Goal: Task Accomplishment & Management: Manage account settings

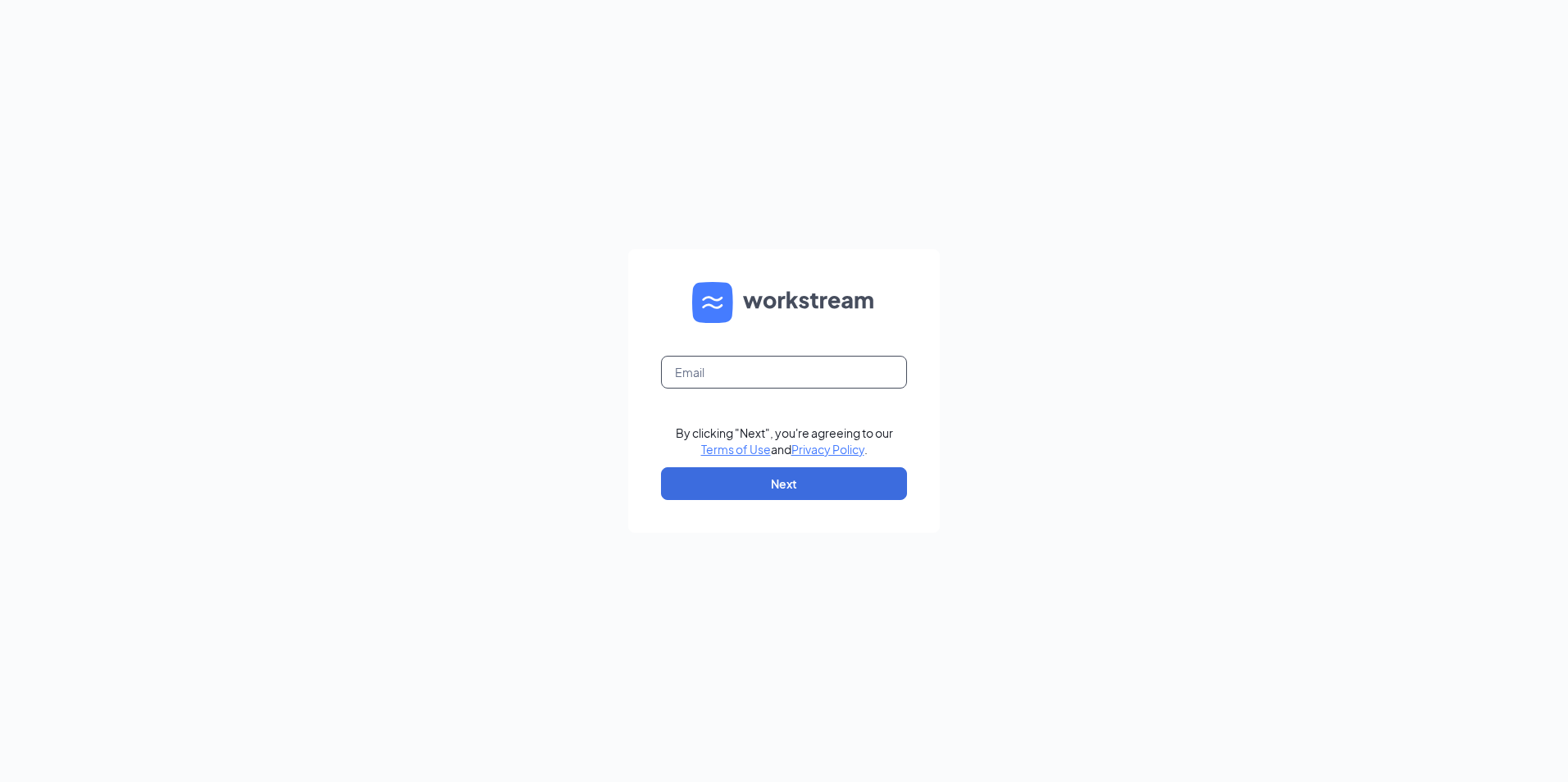
click at [796, 379] on input "text" at bounding box center [784, 372] width 246 height 33
type input "[EMAIL_ADDRESS][DOMAIN_NAME]"
click at [838, 496] on button "Next" at bounding box center [784, 484] width 246 height 33
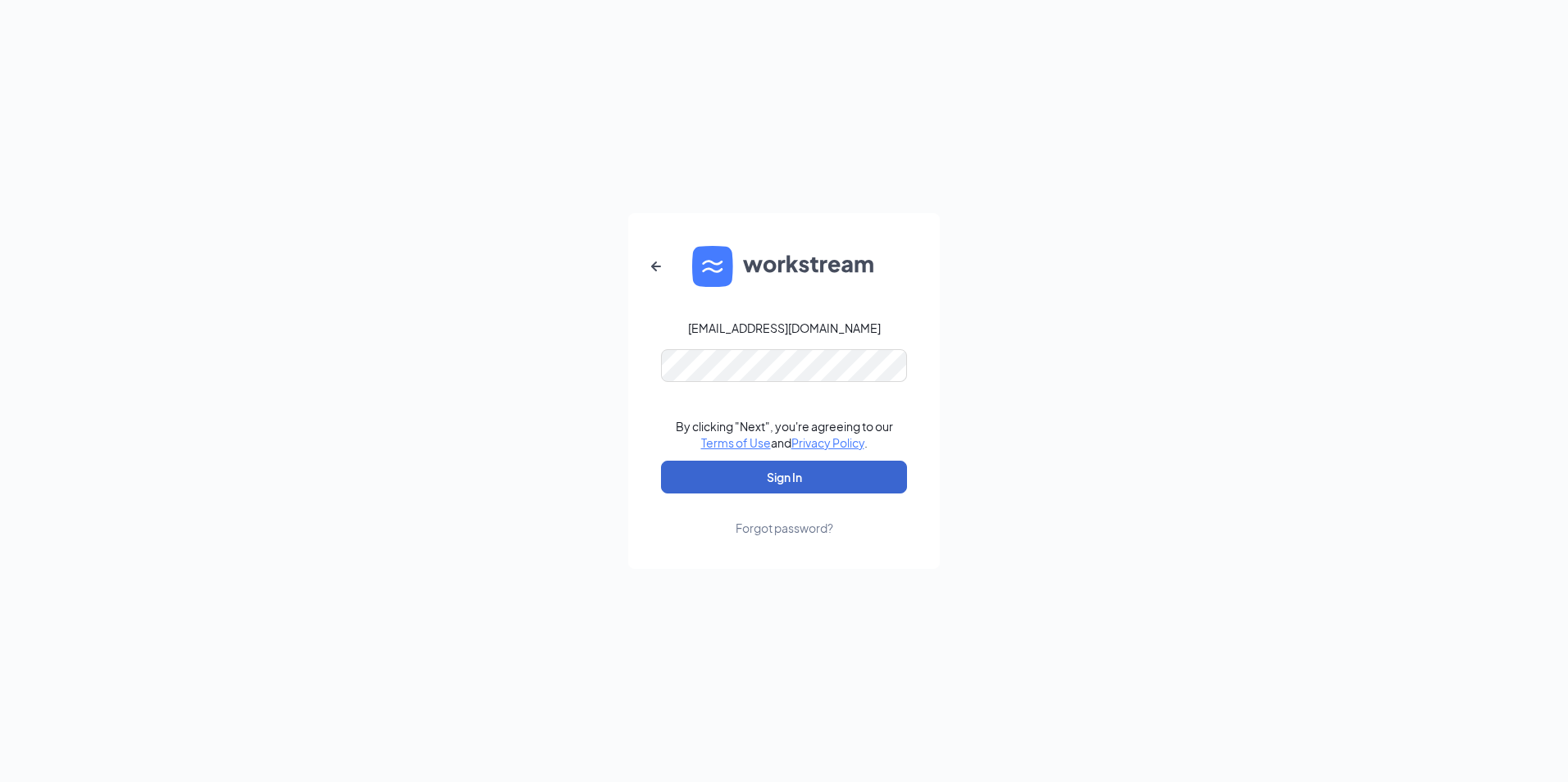
click at [835, 480] on button "Sign In" at bounding box center [784, 477] width 246 height 33
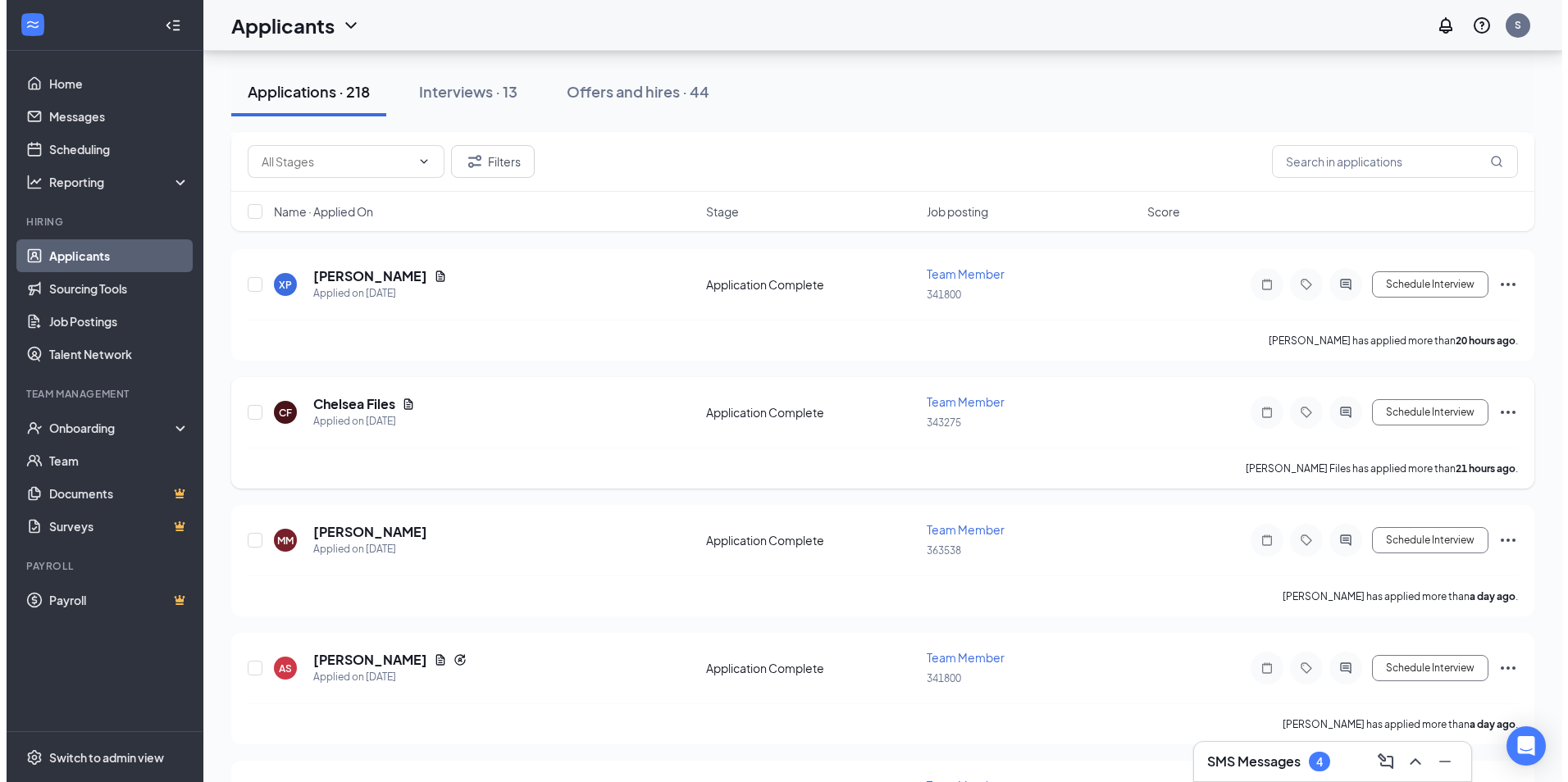
scroll to position [656, 0]
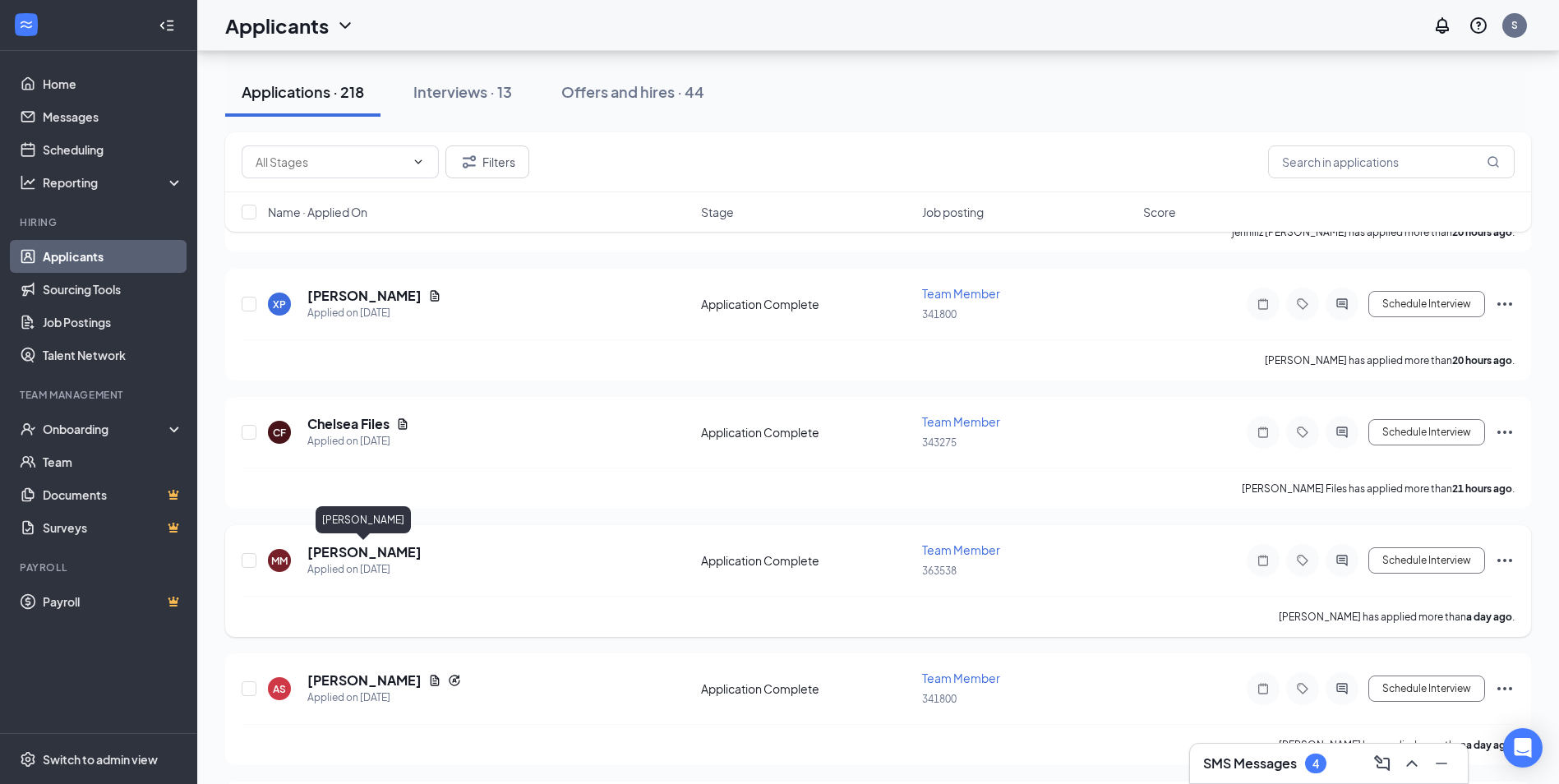
click at [360, 552] on h5 "[PERSON_NAME]" at bounding box center [364, 553] width 114 height 18
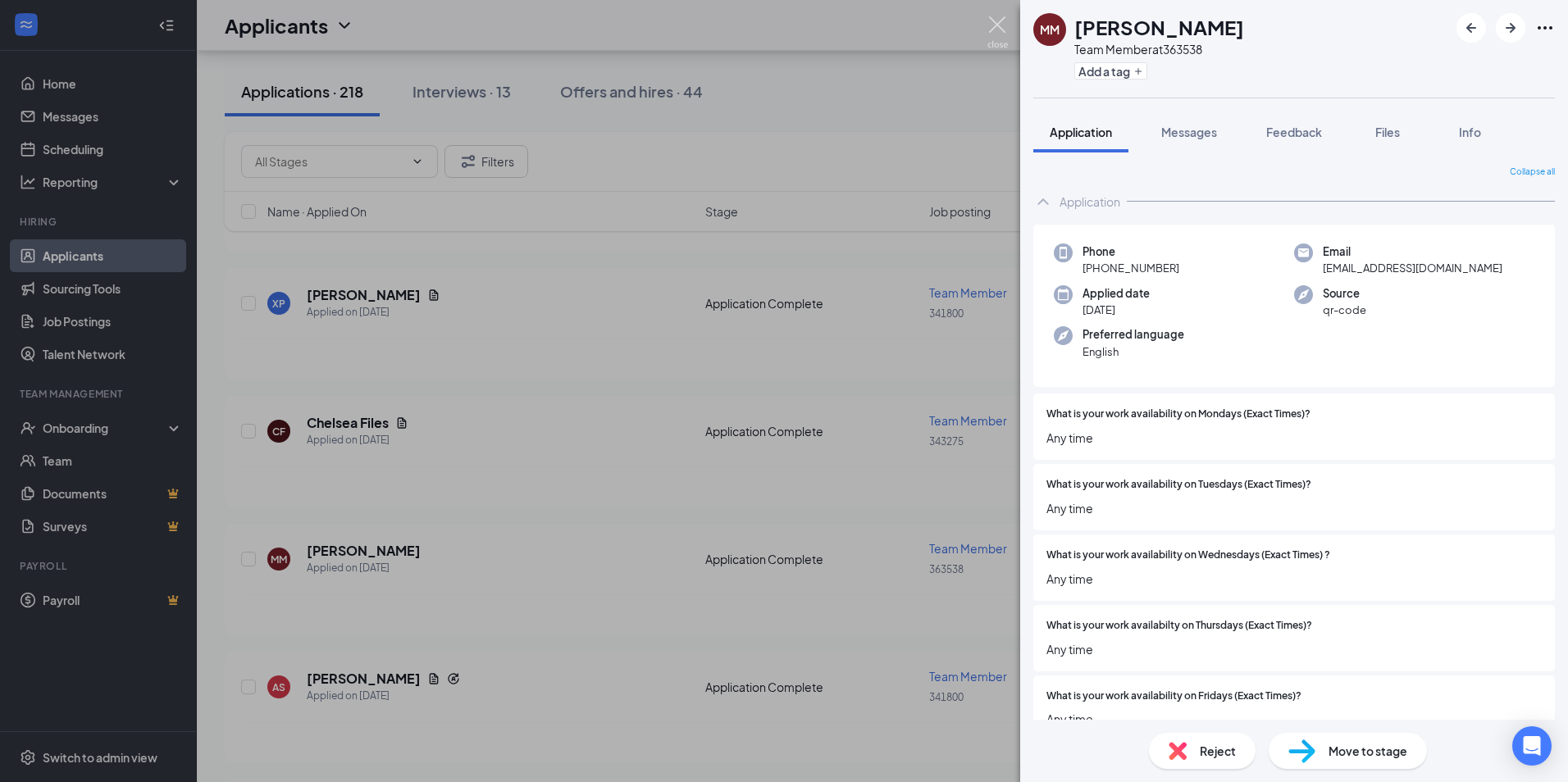
drag, startPoint x: 997, startPoint y: 25, endPoint x: 437, endPoint y: 480, distance: 721.5
click at [998, 25] on img at bounding box center [998, 32] width 21 height 32
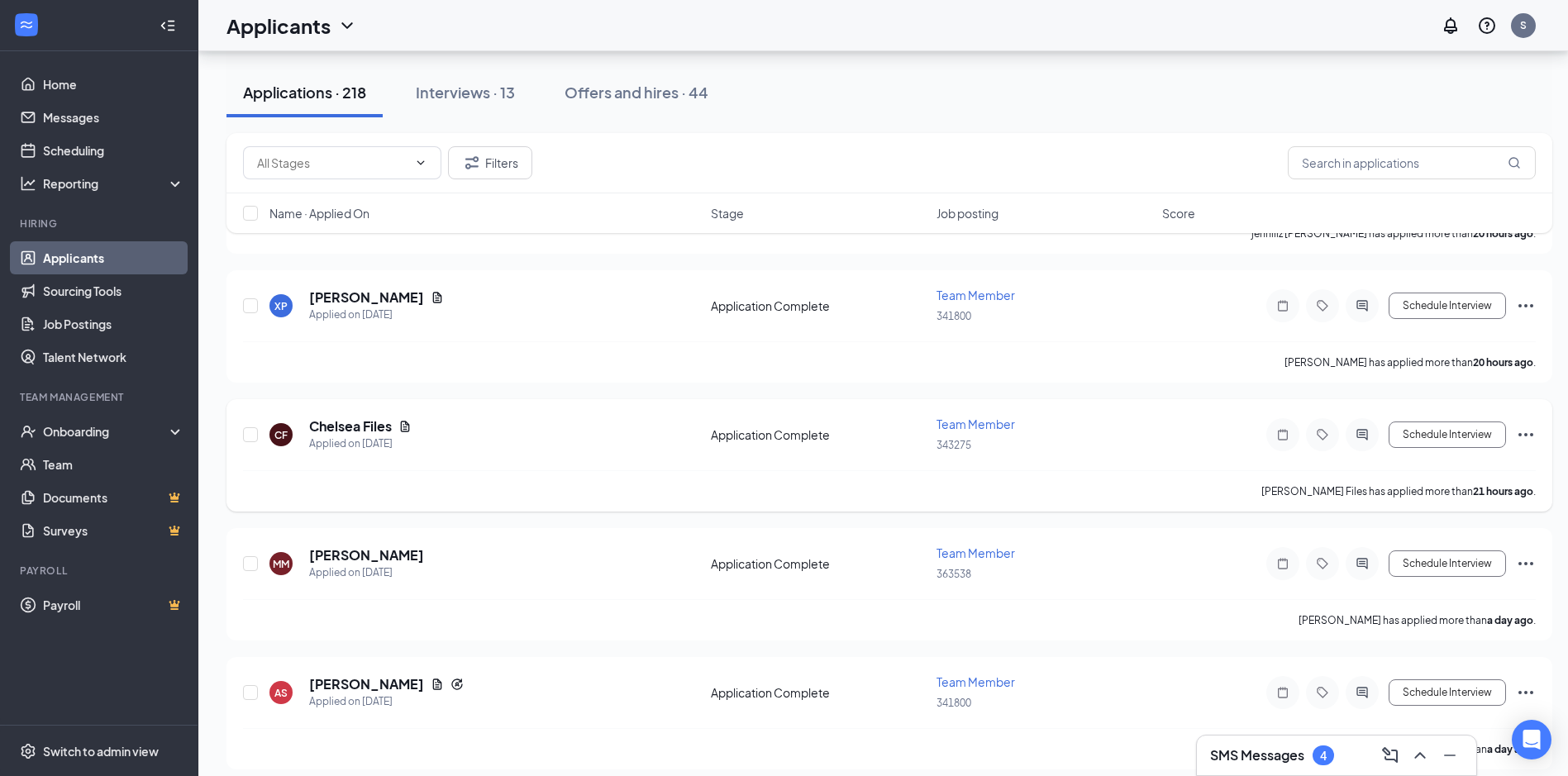
click at [366, 425] on h5 "Chelsea Files" at bounding box center [350, 426] width 82 height 18
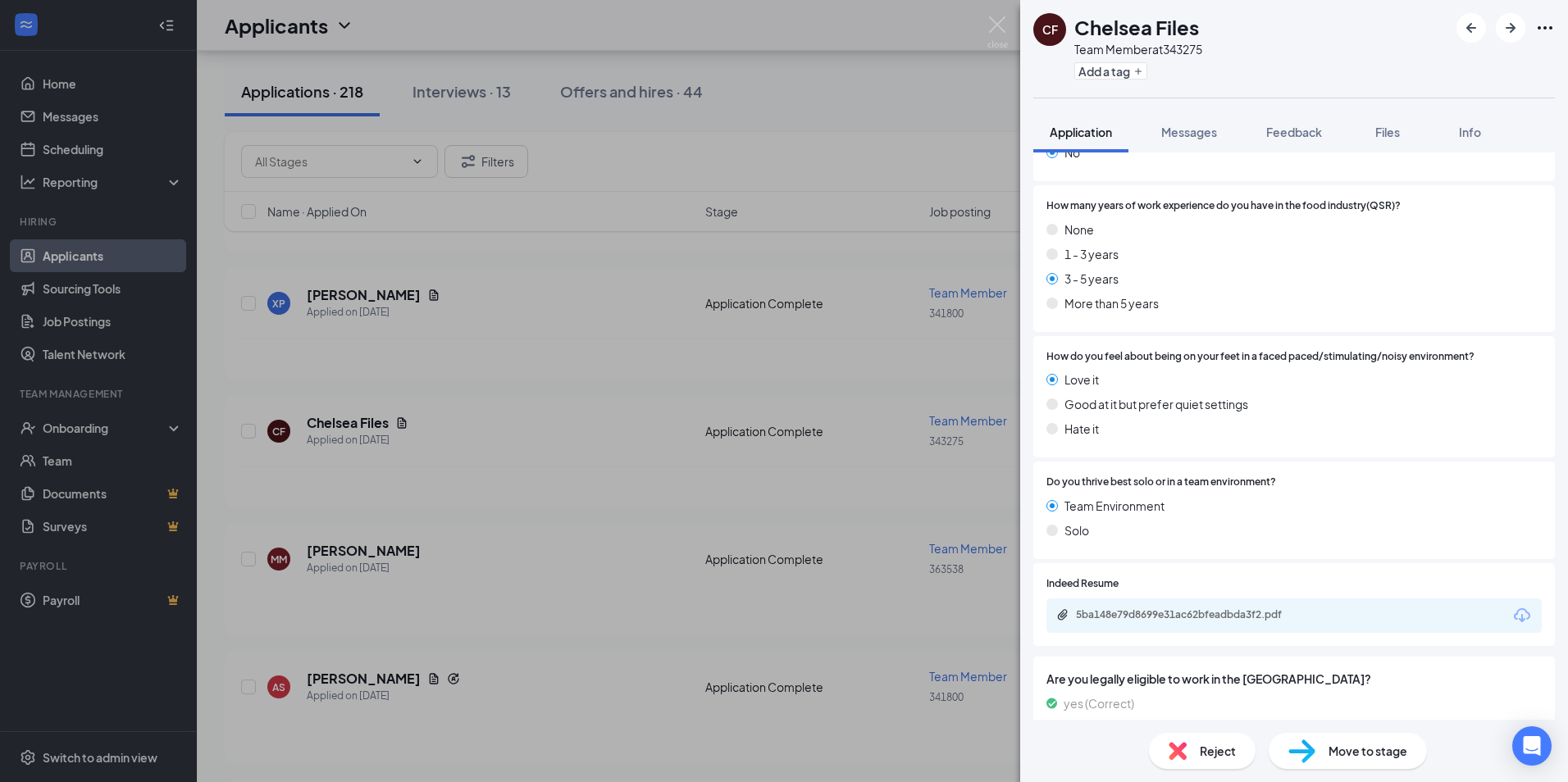
scroll to position [1148, 0]
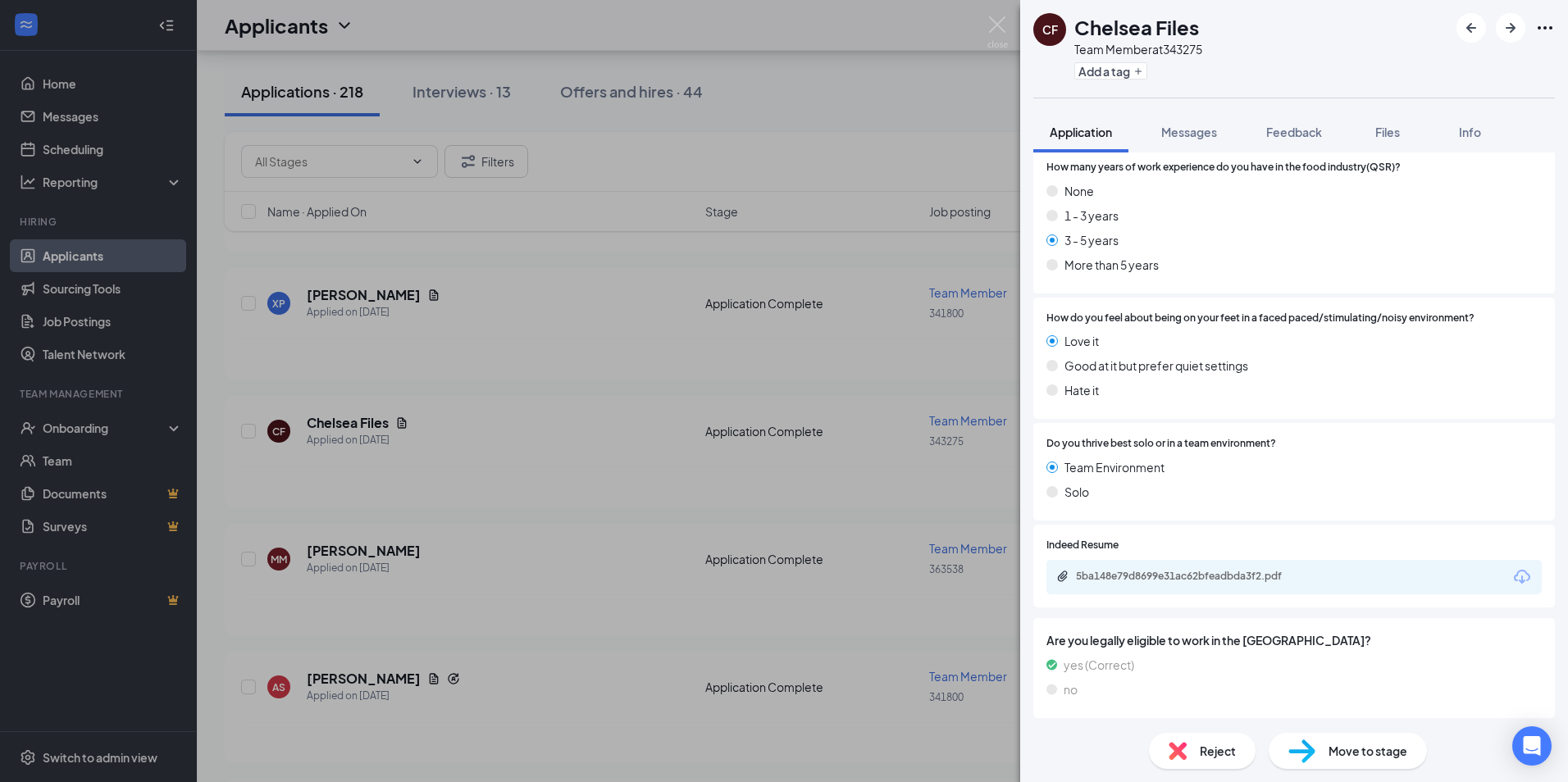
click at [1331, 572] on div "5ba148e79d8699e31ac62bfeadbda3f2.pdf" at bounding box center [1293, 578] width 495 height 35
click at [1299, 569] on div "5ba148e79d8699e31ac62bfeadbda3f2.pdf" at bounding box center [1190, 576] width 230 height 13
click at [996, 22] on img at bounding box center [998, 32] width 21 height 32
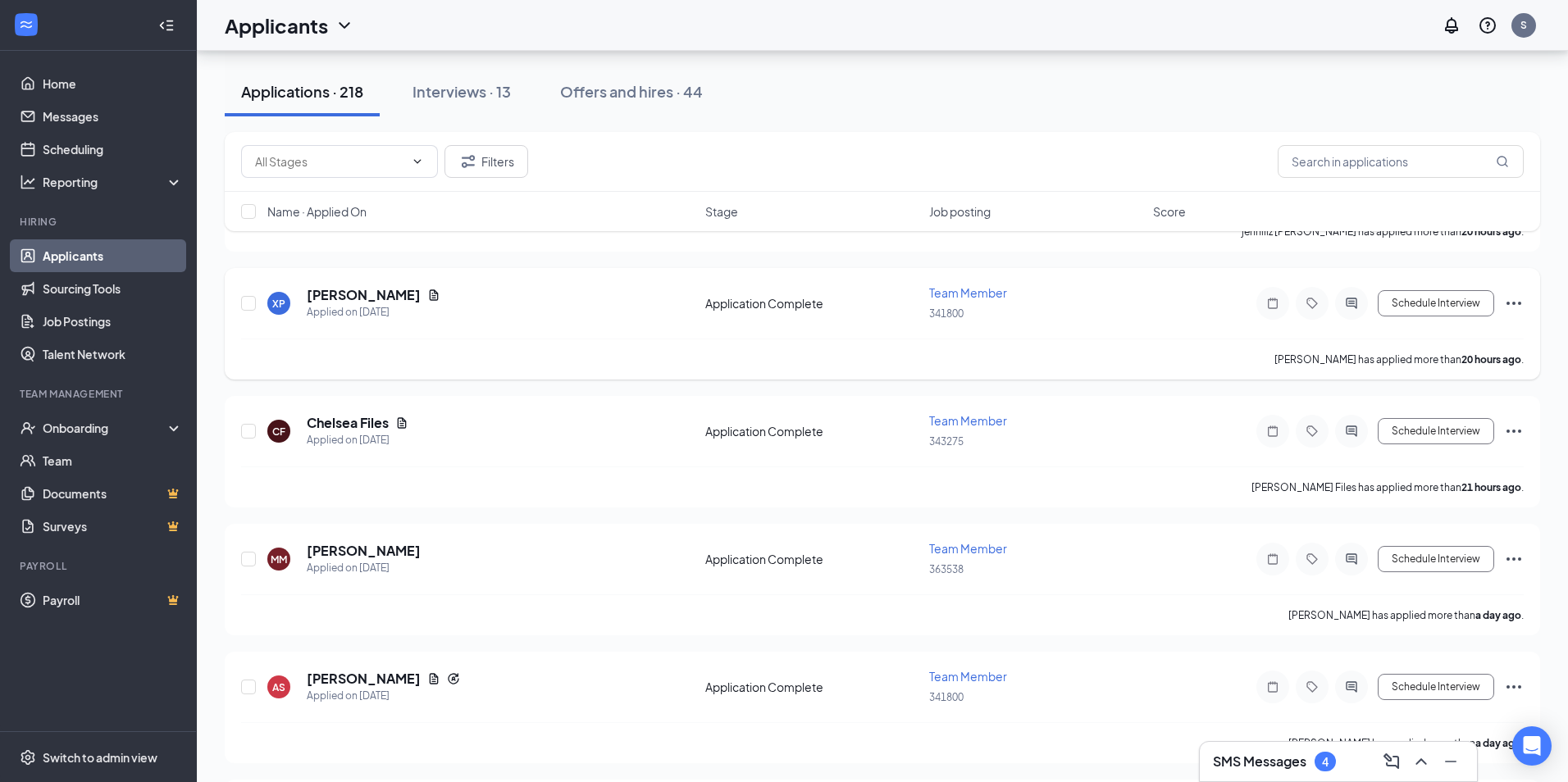
click at [353, 294] on h5 "[PERSON_NAME]" at bounding box center [364, 295] width 114 height 18
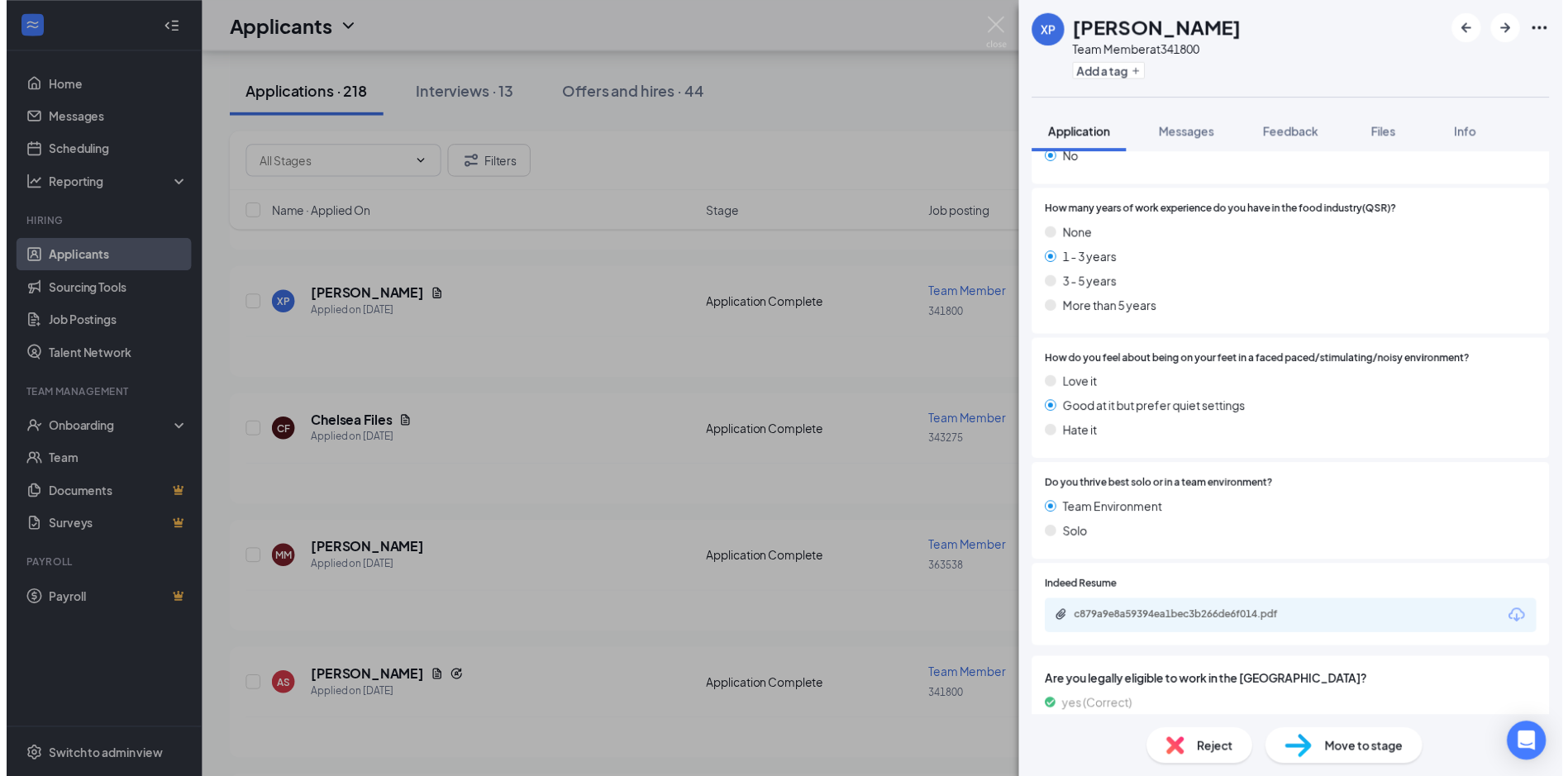
scroll to position [1074, 0]
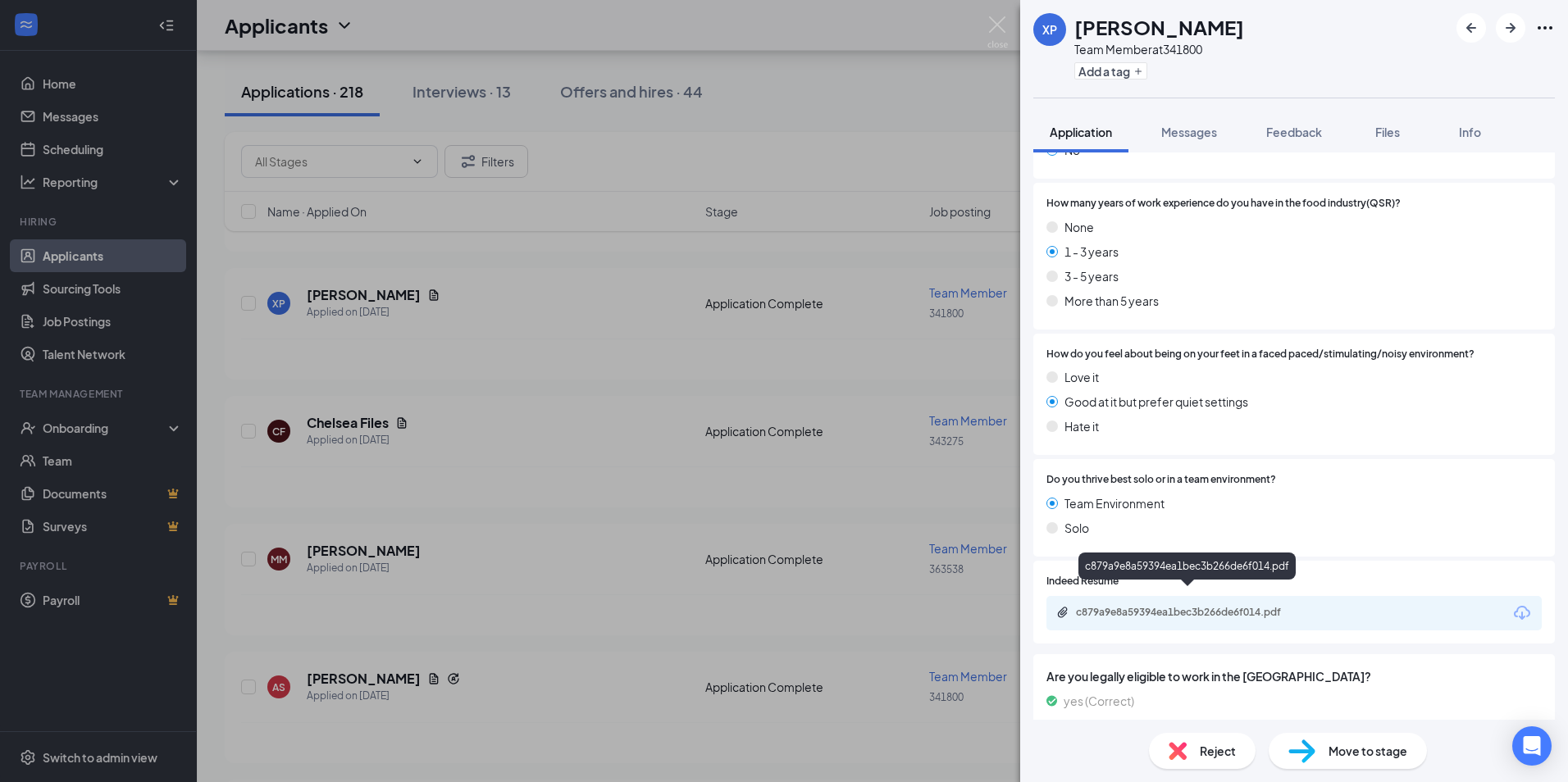
click at [1214, 606] on div "c879a9e8a59394ea1bec3b266de6f014.pdf" at bounding box center [1190, 612] width 230 height 13
click at [1001, 20] on img at bounding box center [998, 32] width 21 height 32
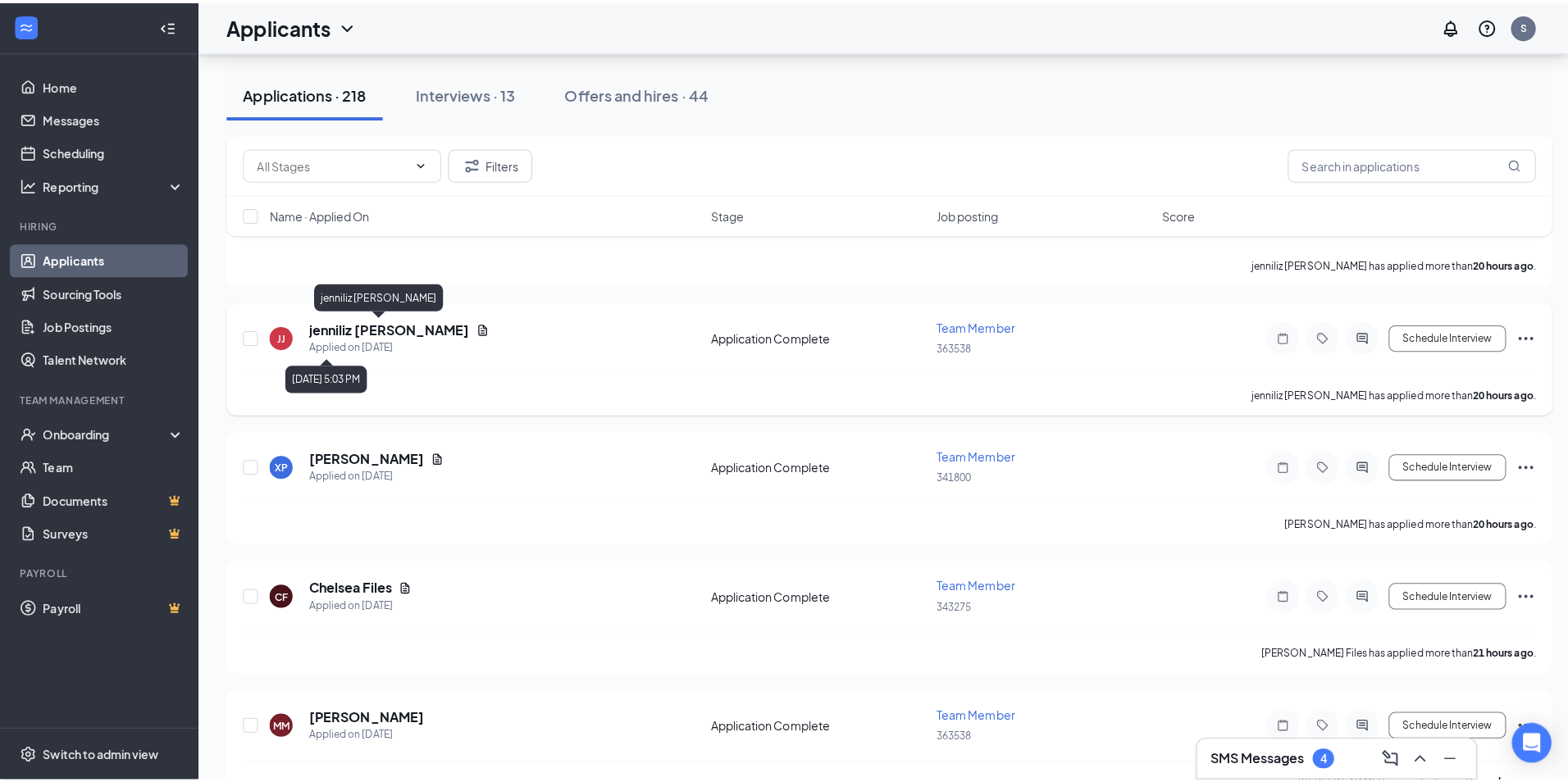
scroll to position [492, 0]
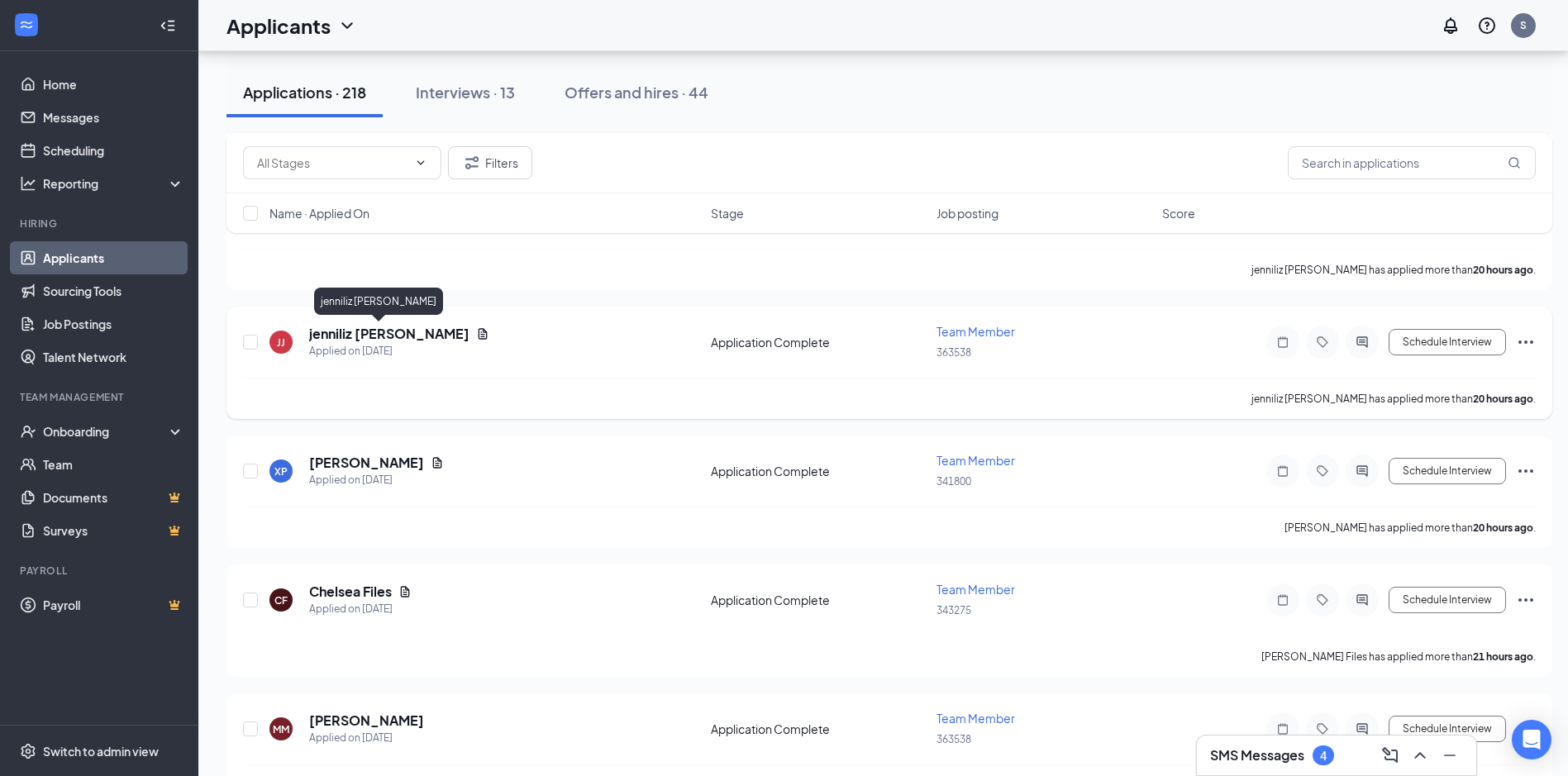
click at [372, 333] on h5 "jenniliz [PERSON_NAME]" at bounding box center [389, 334] width 160 height 18
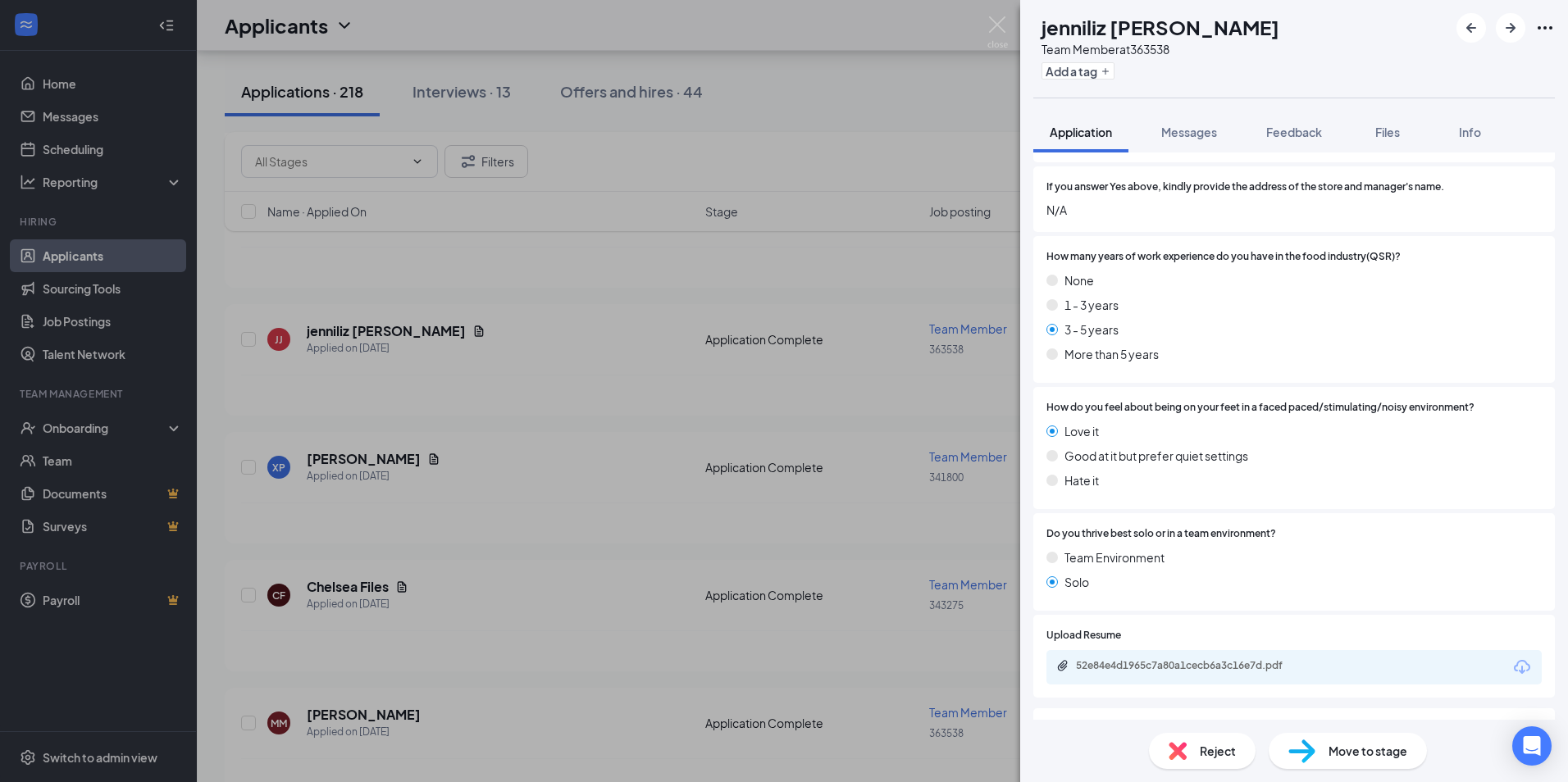
scroll to position [1229, 0]
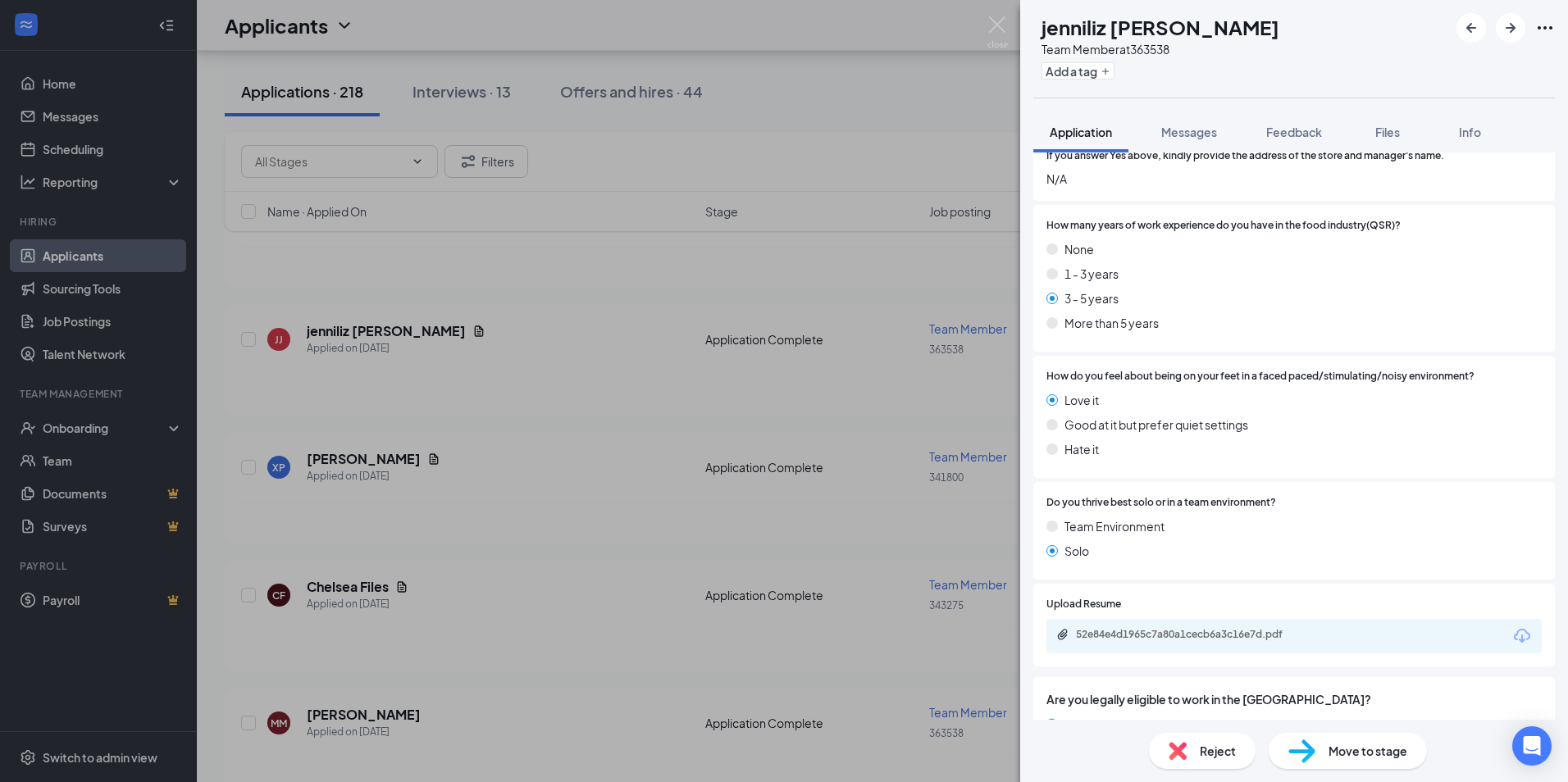
click at [1118, 628] on div "52e84e4d1965c7a80a1cecb6a3c16e7d.pdf" at bounding box center [1190, 634] width 230 height 13
click at [988, 18] on img at bounding box center [998, 32] width 21 height 32
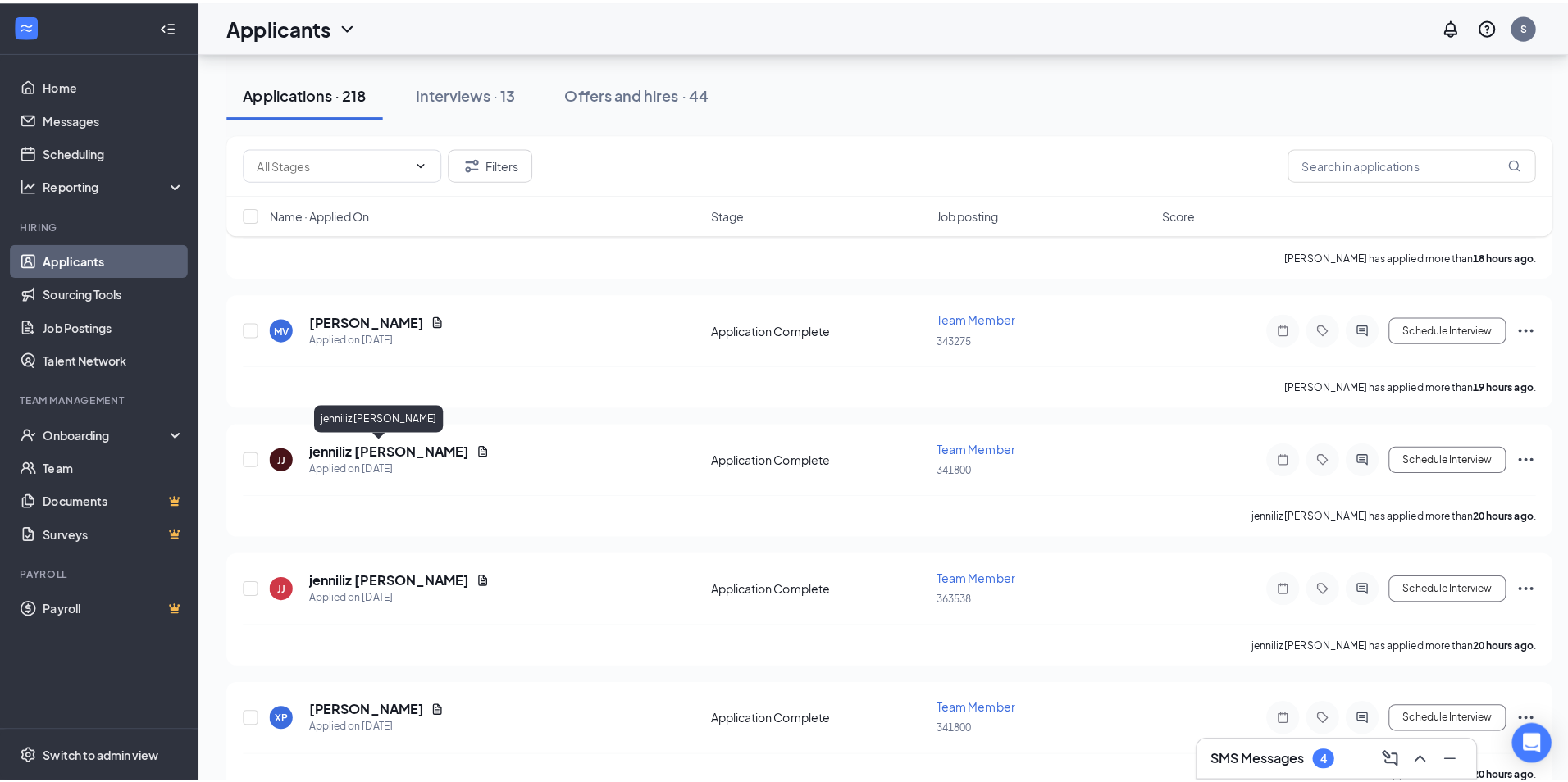
scroll to position [164, 0]
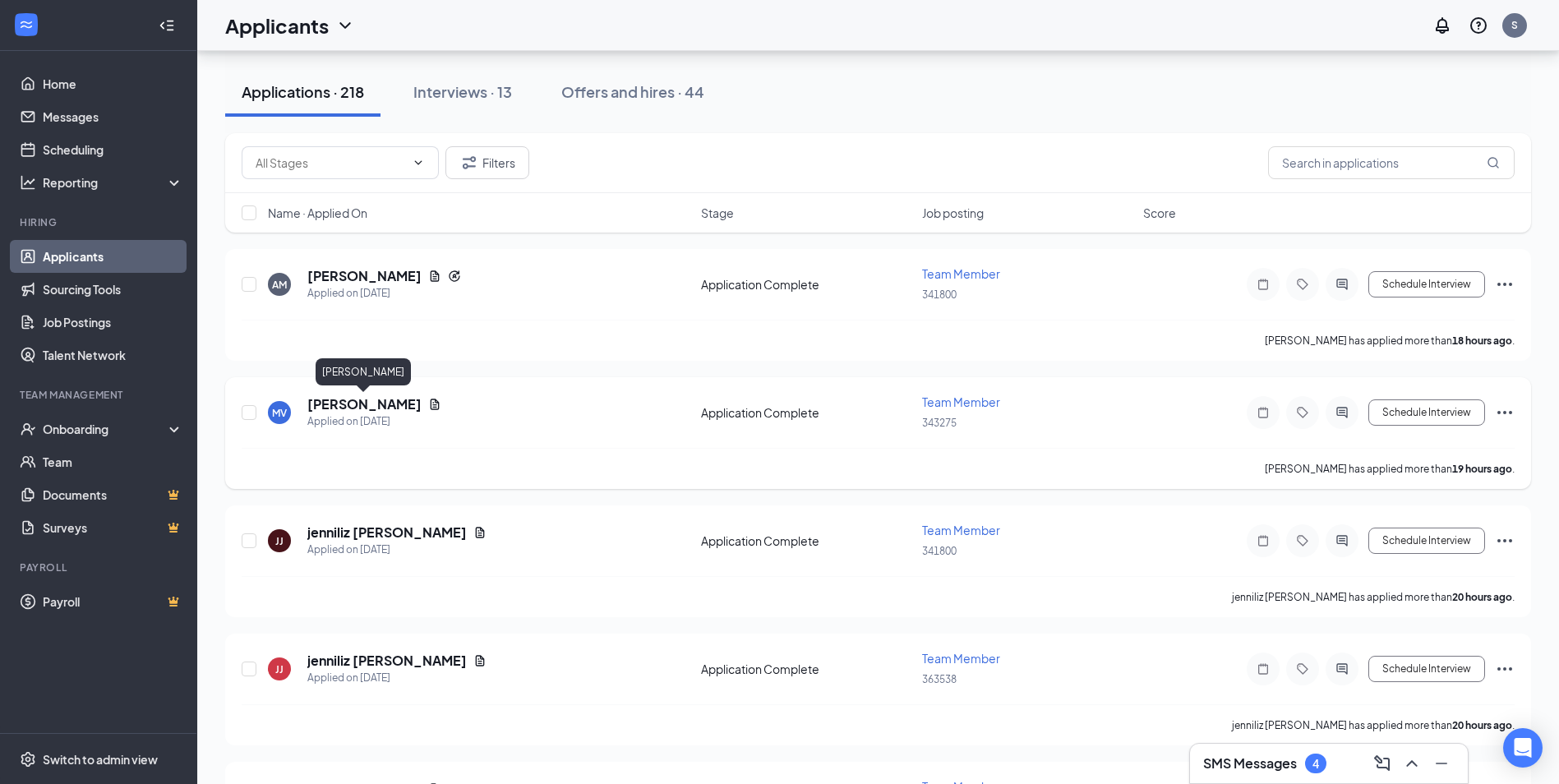
click at [367, 408] on h5 "[PERSON_NAME]" at bounding box center [364, 405] width 114 height 18
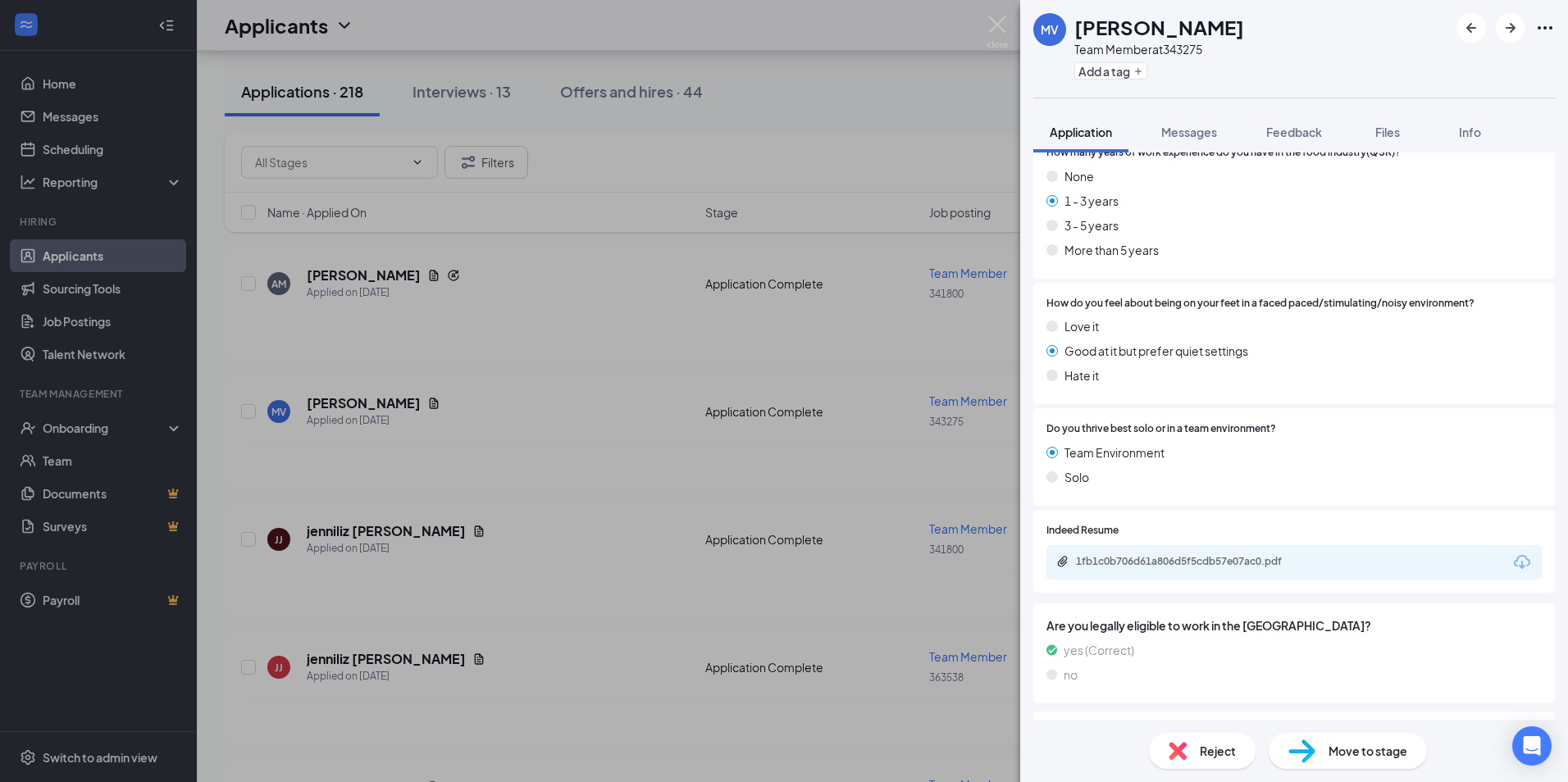
scroll to position [1197, 0]
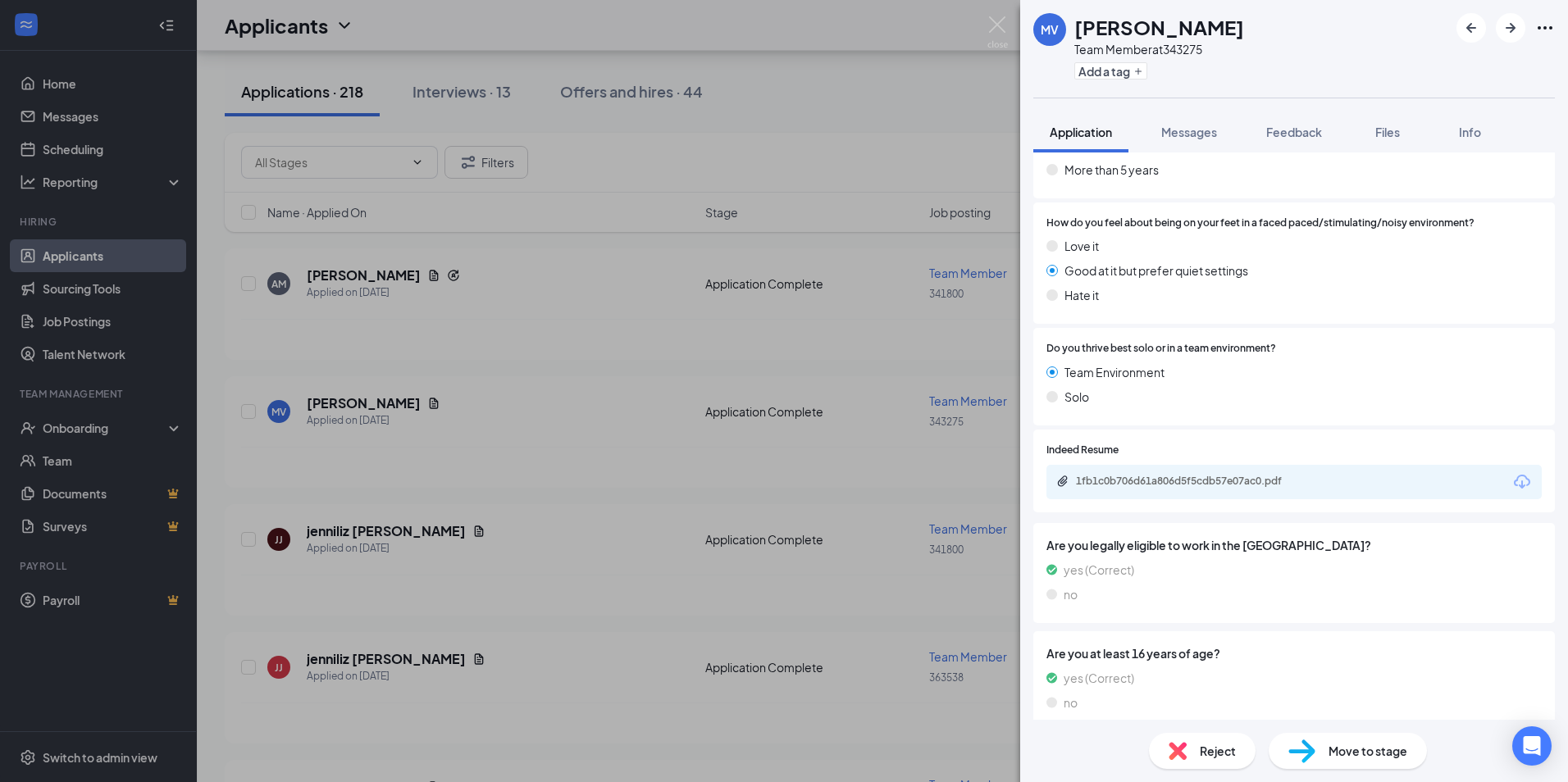
click at [1166, 475] on div "1fb1c0b706d61a806d5f5cdb57e07ac0.pdf" at bounding box center [1293, 482] width 495 height 35
click at [1120, 475] on div "1fb1c0b706d61a806d5f5cdb57e07ac0.pdf" at bounding box center [1190, 481] width 230 height 13
click at [992, 24] on img at bounding box center [998, 32] width 21 height 32
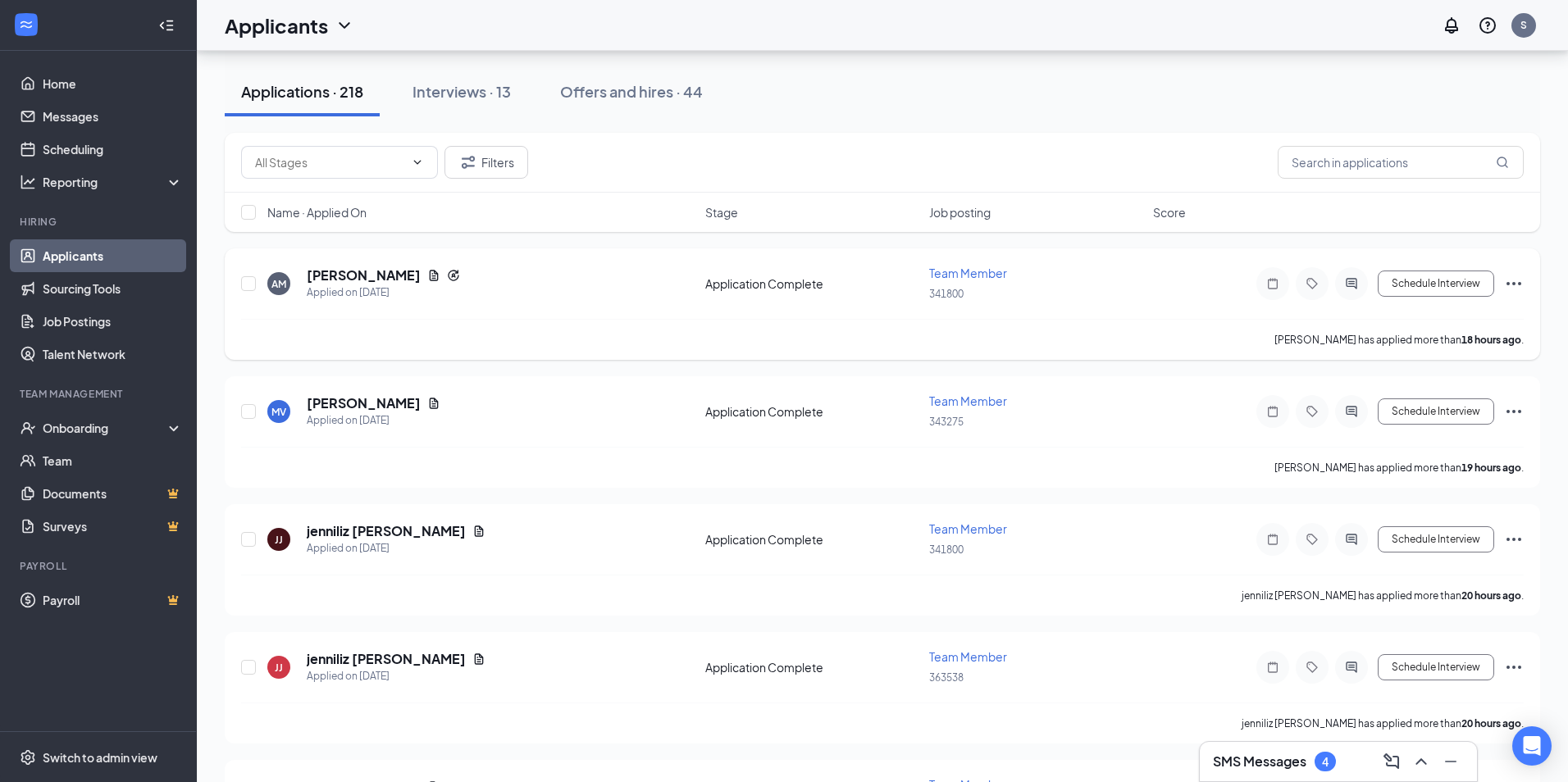
click at [351, 268] on h5 "[PERSON_NAME]" at bounding box center [364, 275] width 114 height 18
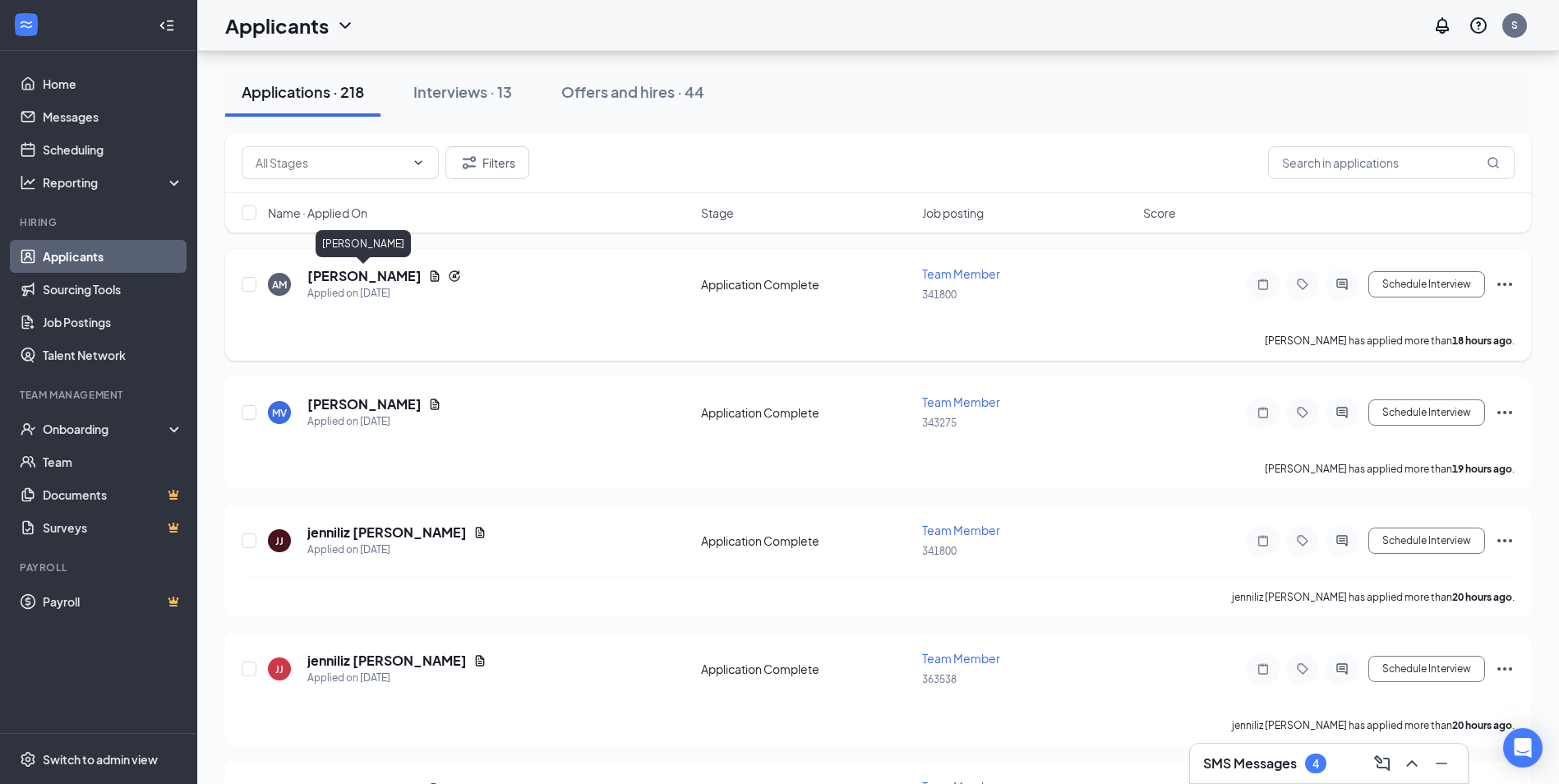
click at [383, 273] on h5 "[PERSON_NAME]" at bounding box center [364, 276] width 114 height 18
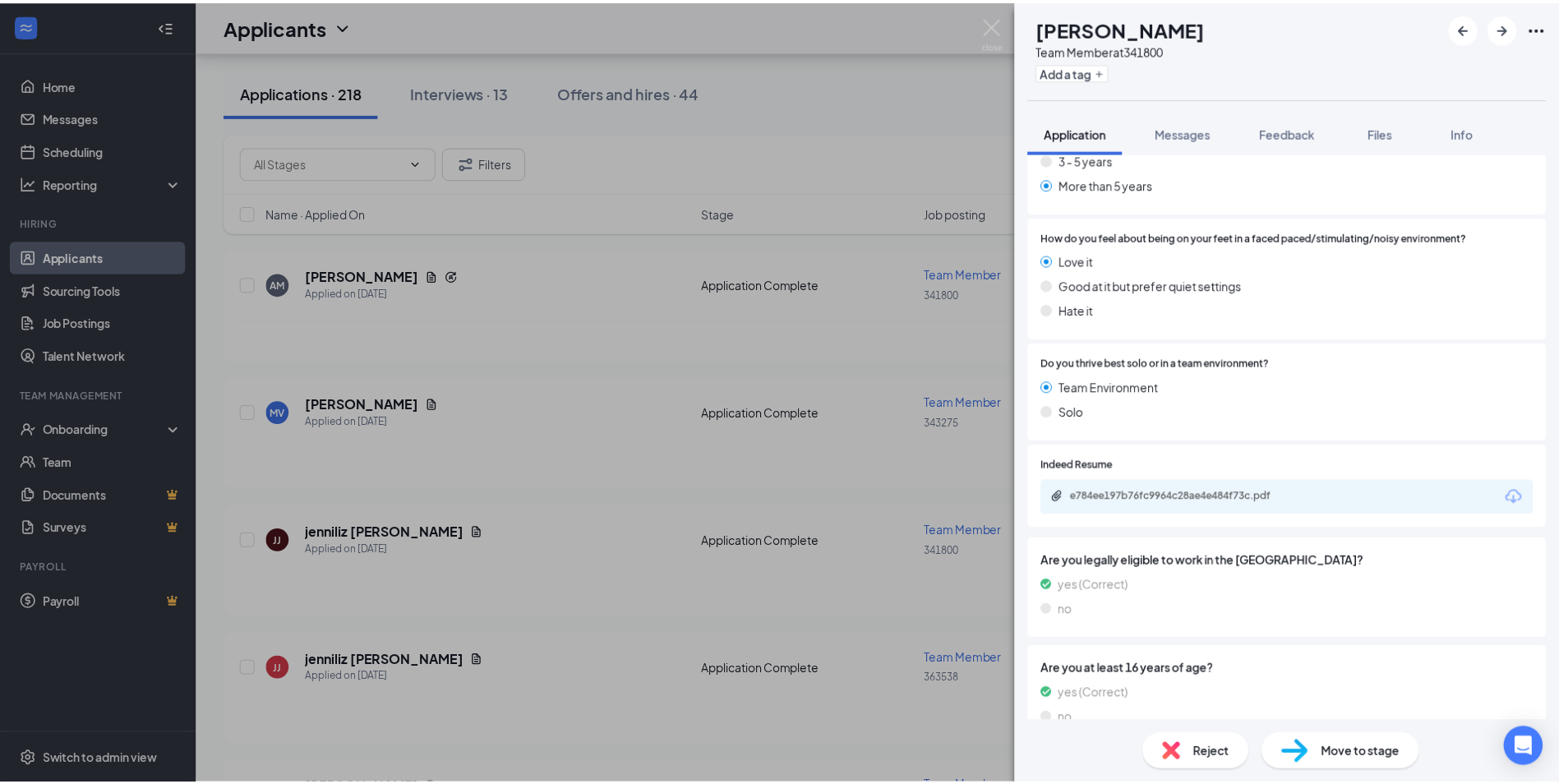
scroll to position [1233, 0]
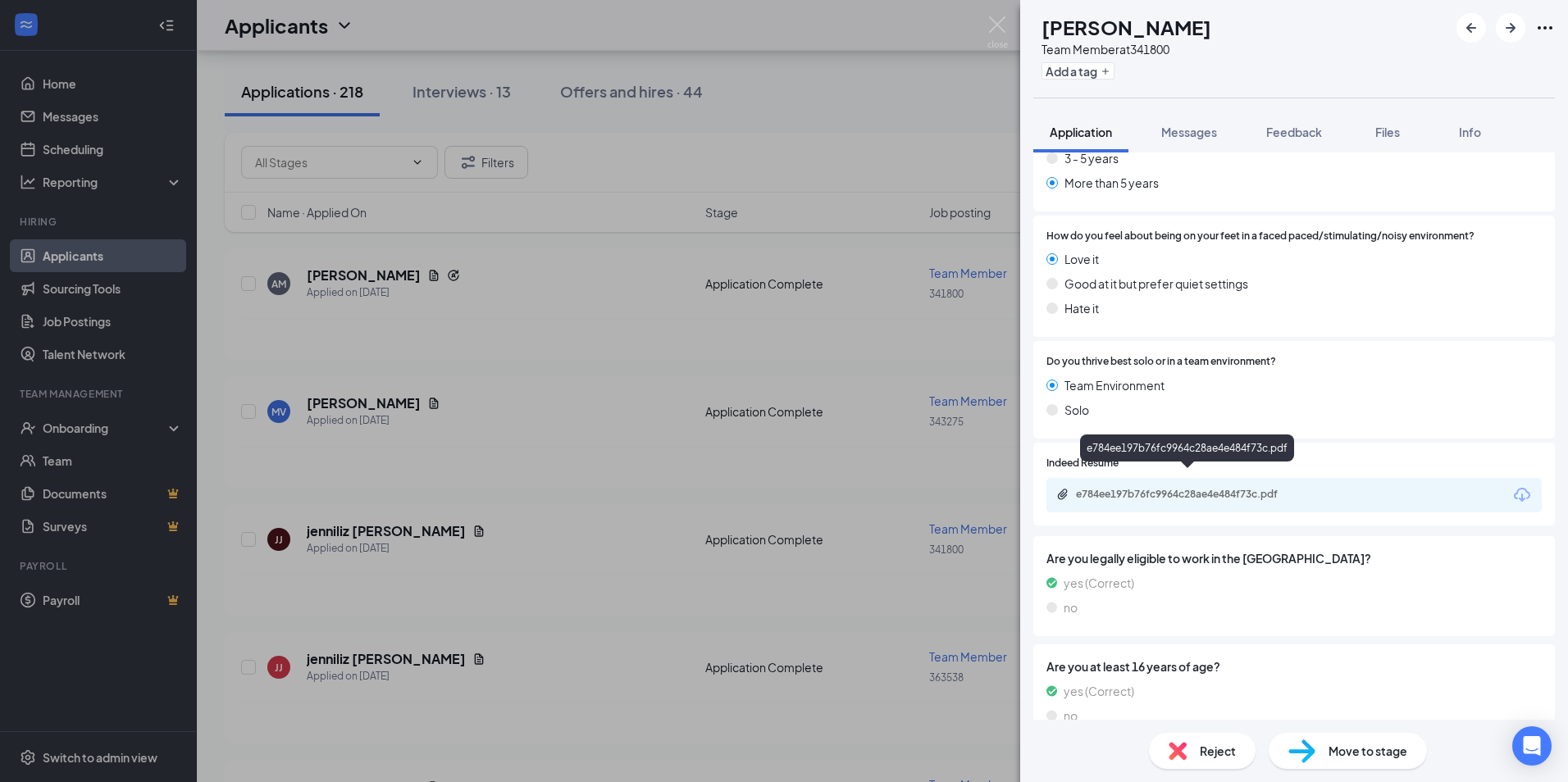
click at [1270, 488] on div "e784ee197b76fc9964c28ae4e484f73c.pdf" at bounding box center [1190, 494] width 230 height 13
click at [999, 27] on img at bounding box center [998, 32] width 21 height 32
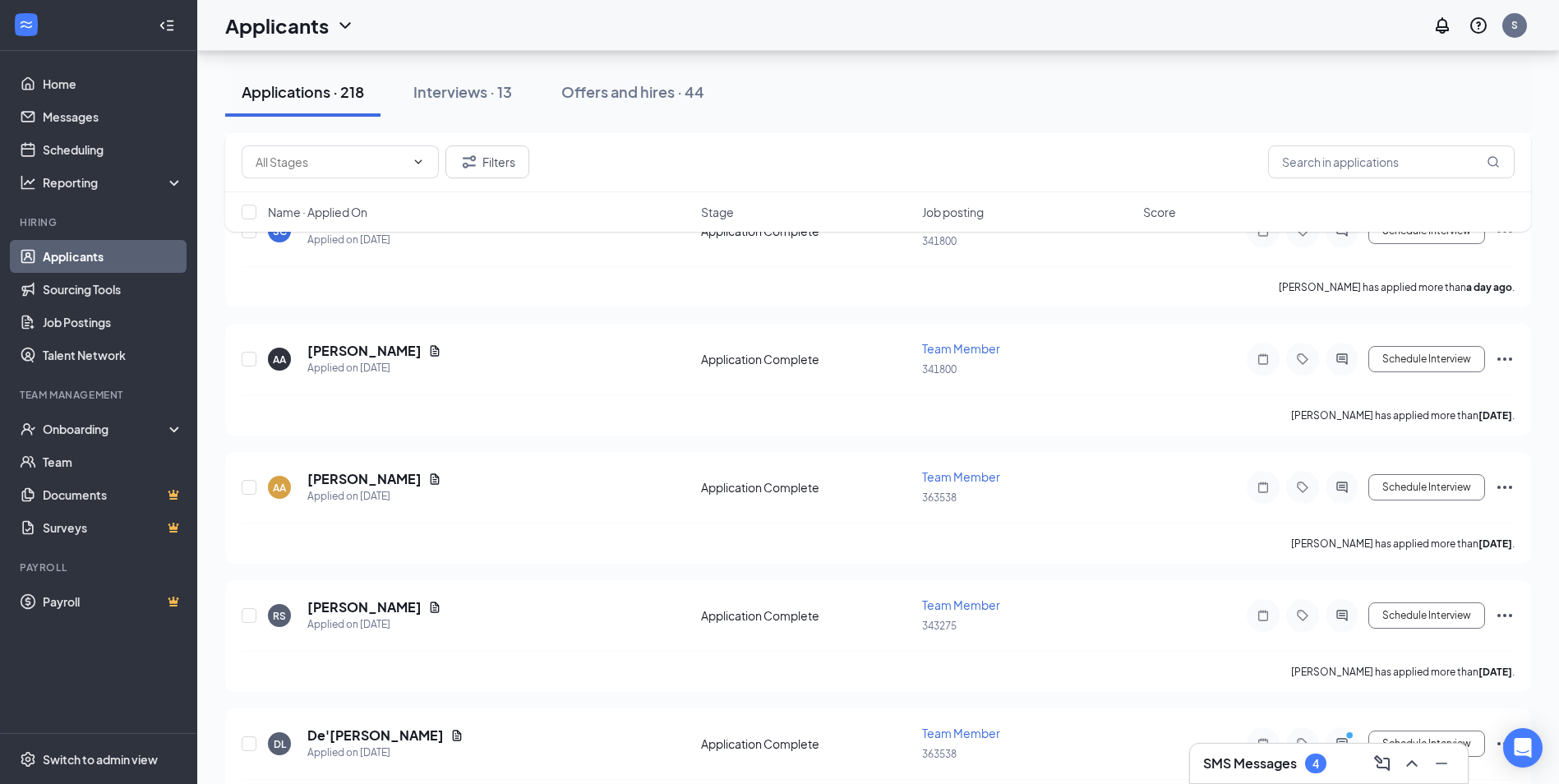
scroll to position [1561, 0]
